Goal: Information Seeking & Learning: Check status

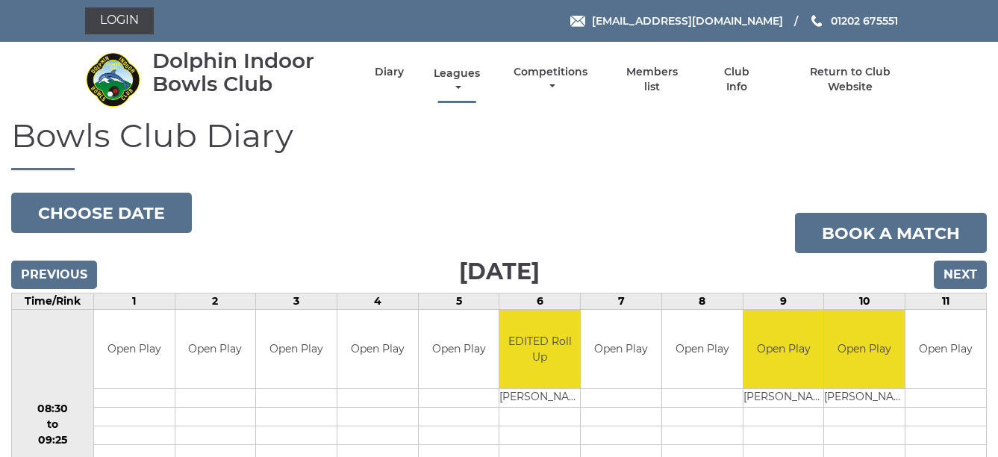
click at [459, 83] on link "Leagues" at bounding box center [457, 80] width 54 height 29
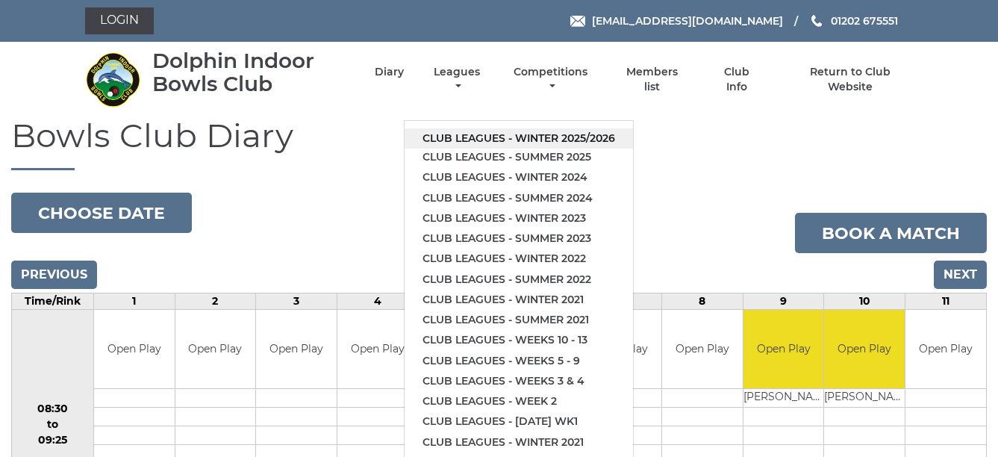
click at [577, 137] on link "Club leagues - Winter 2025/2026" at bounding box center [519, 138] width 229 height 20
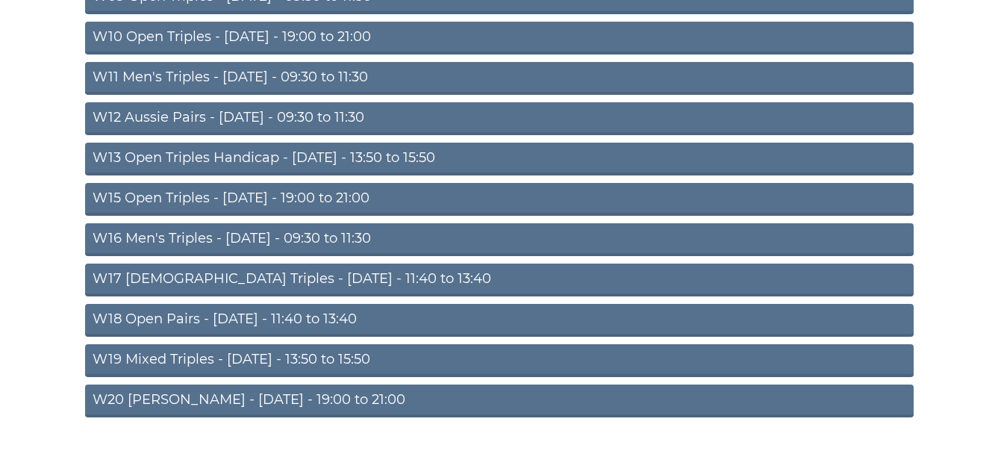
scroll to position [518, 0]
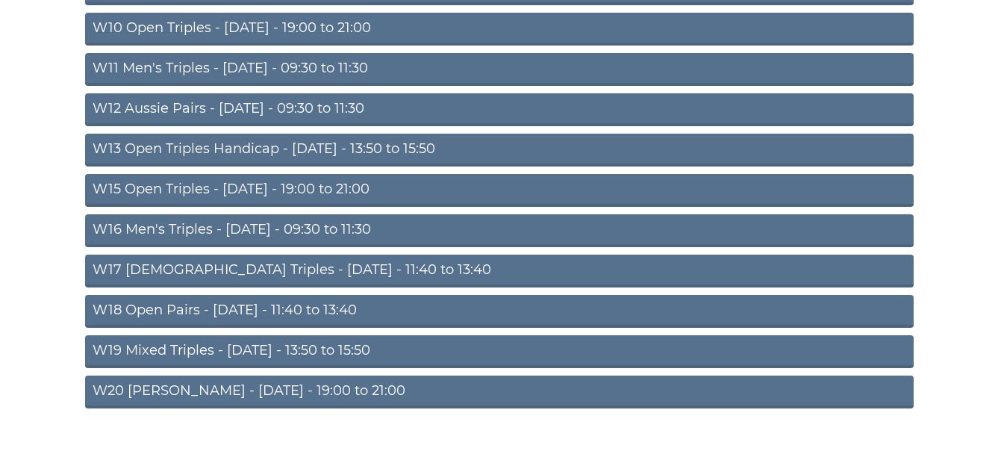
click at [375, 384] on link "W20 Aussie Pairs - Friday - 19:00 to 21:00" at bounding box center [499, 392] width 829 height 33
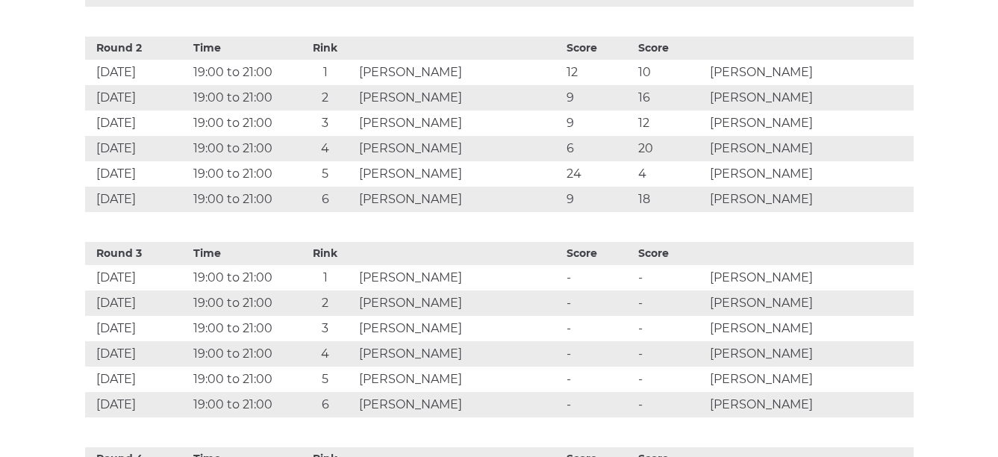
scroll to position [935, 0]
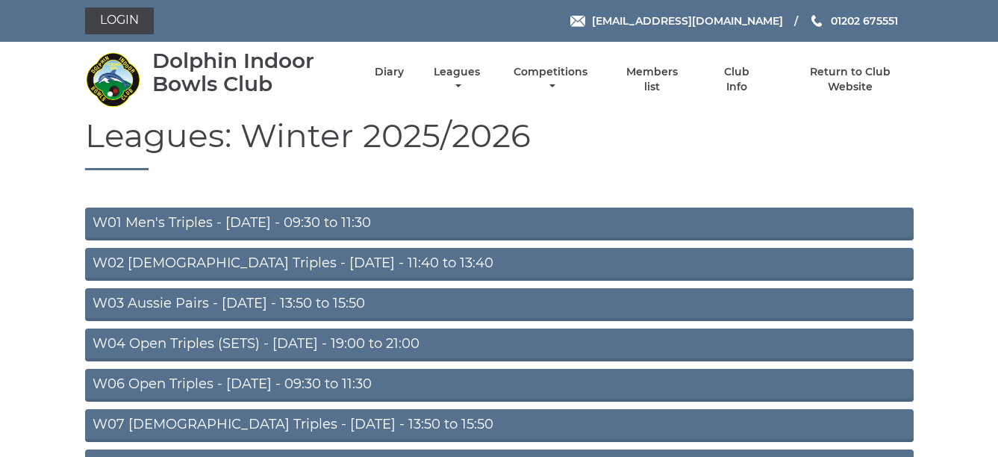
scroll to position [518, 0]
